Goal: Information Seeking & Learning: Learn about a topic

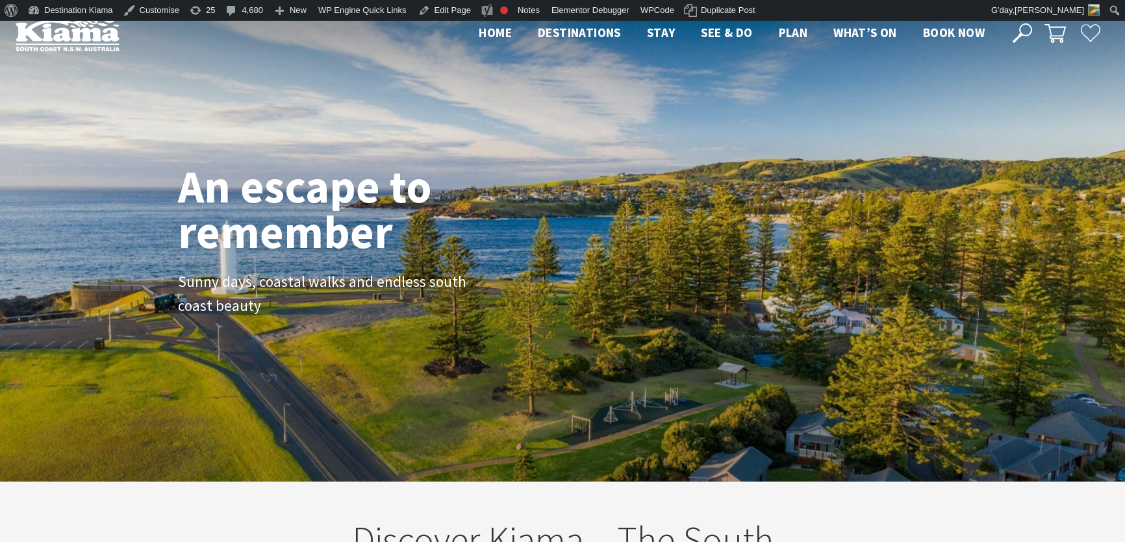
click at [861, 31] on span "What’s On" at bounding box center [865, 33] width 64 height 16
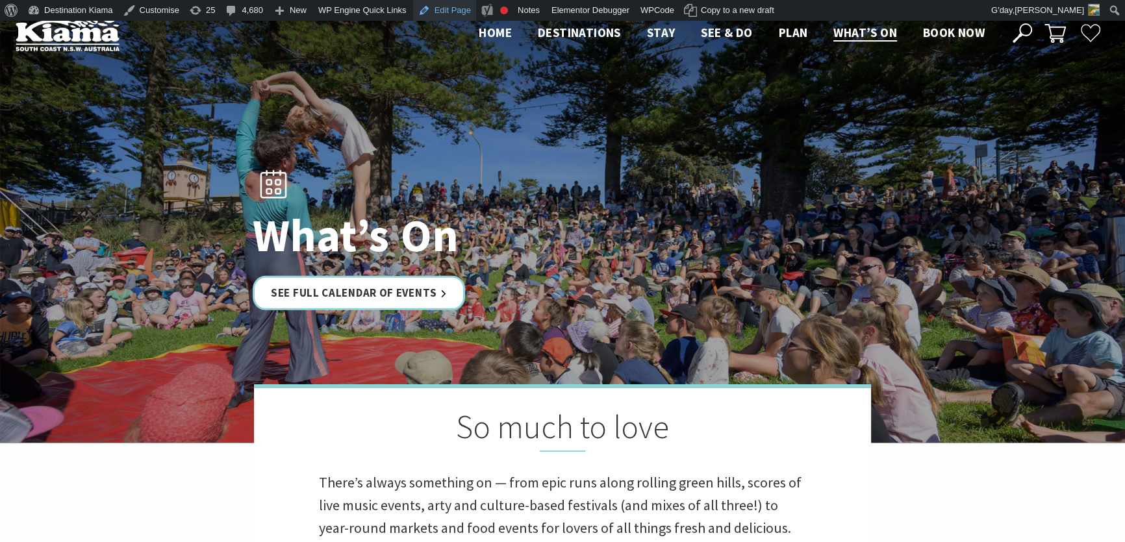
click at [435, 8] on link "Edit Page" at bounding box center [444, 10] width 63 height 21
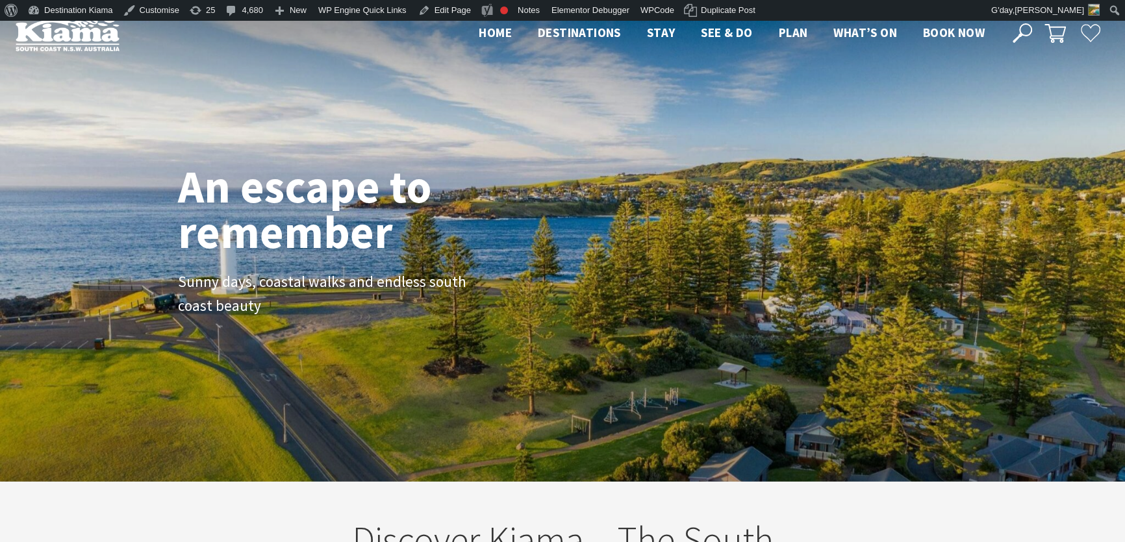
scroll to position [216, 1133]
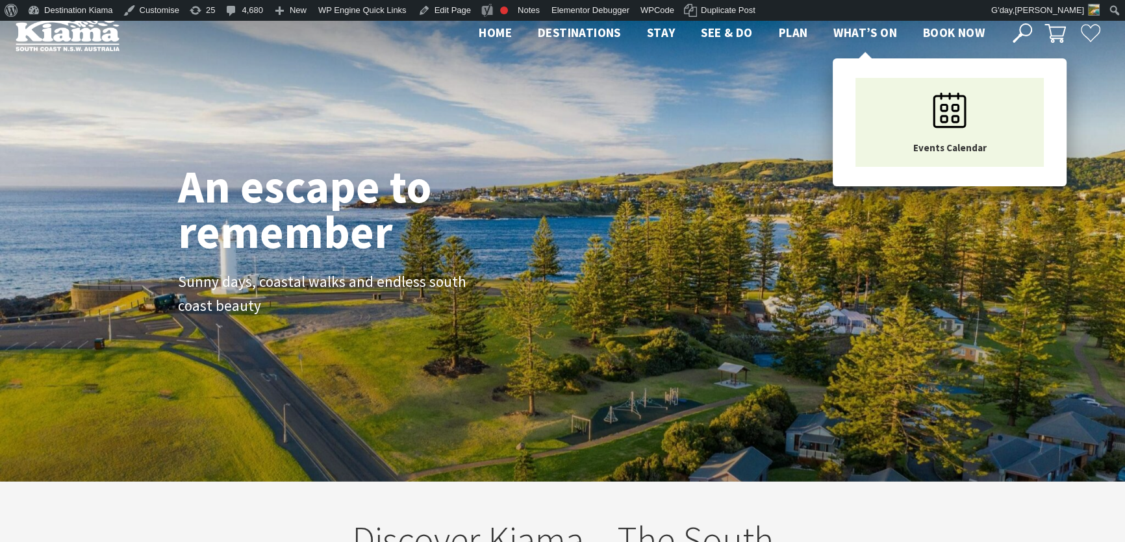
click at [862, 29] on span "What’s On" at bounding box center [865, 33] width 64 height 16
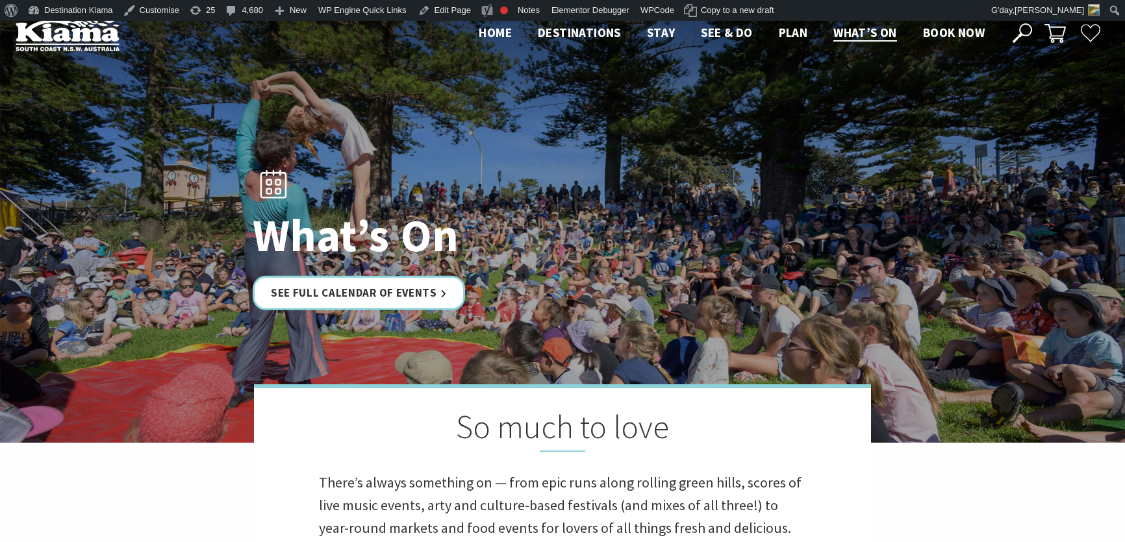
scroll to position [295, 0]
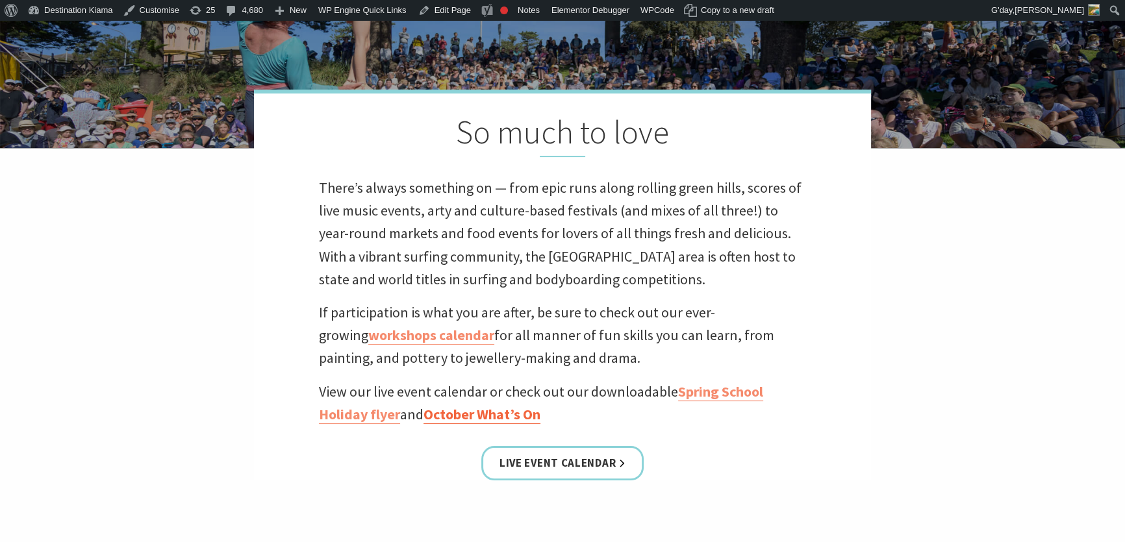
click at [472, 412] on link "October What’s On" at bounding box center [481, 414] width 117 height 19
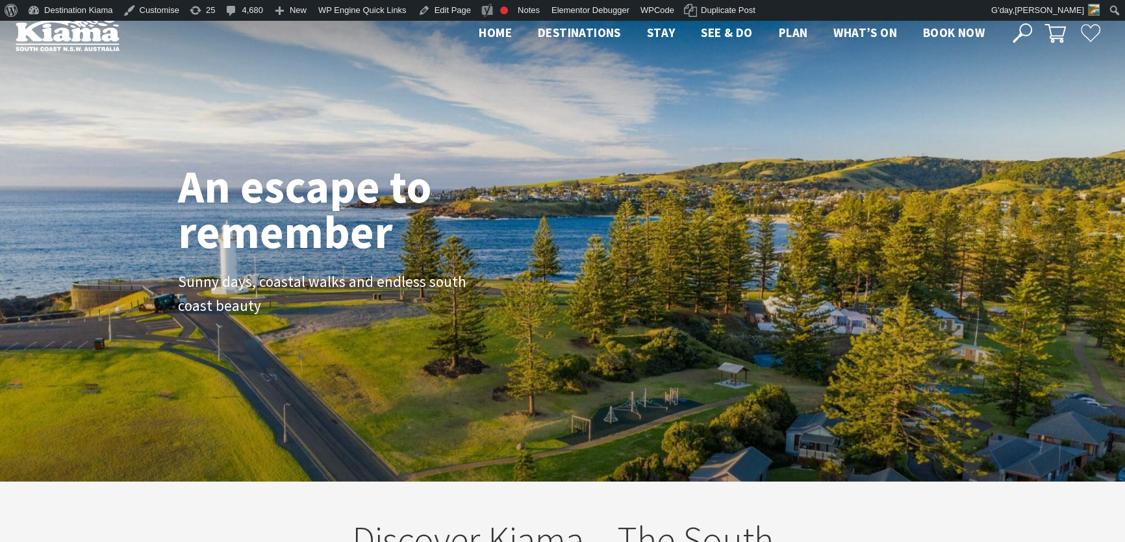
scroll to position [216, 1133]
